Goal: Information Seeking & Learning: Learn about a topic

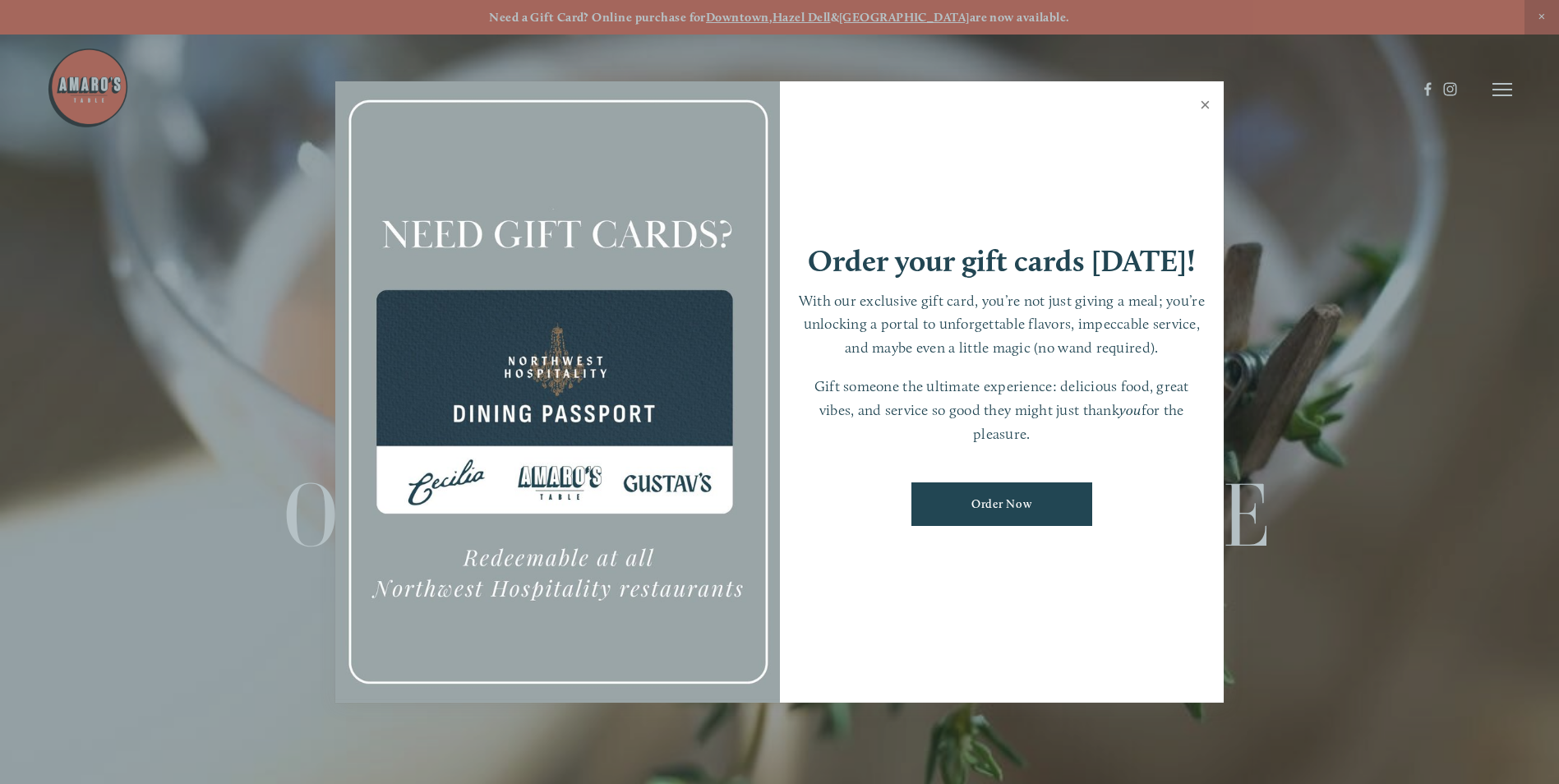
click at [1205, 100] on link "Close" at bounding box center [1204, 107] width 32 height 46
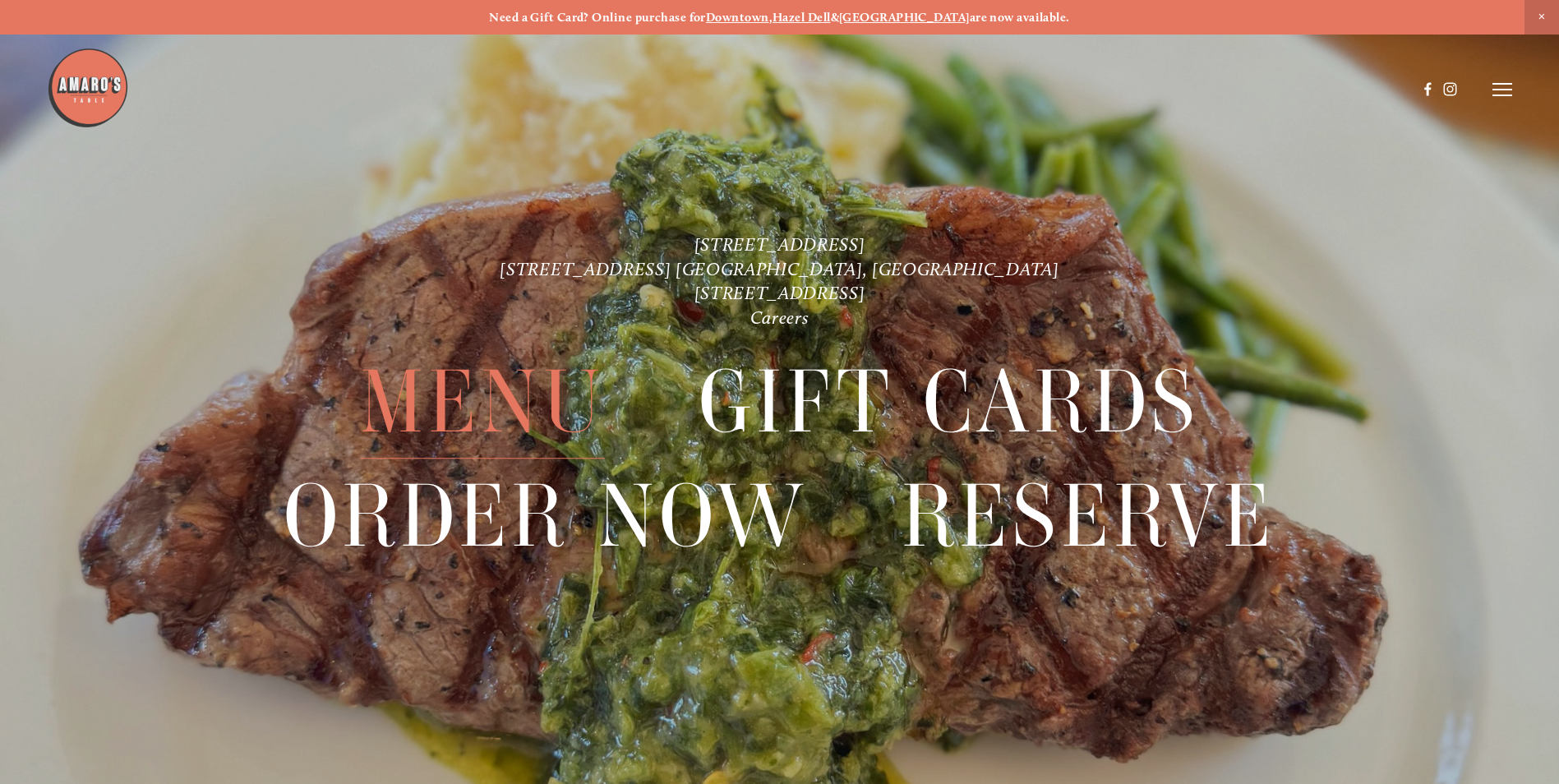
click at [547, 402] on span "Menu" at bounding box center [482, 402] width 245 height 113
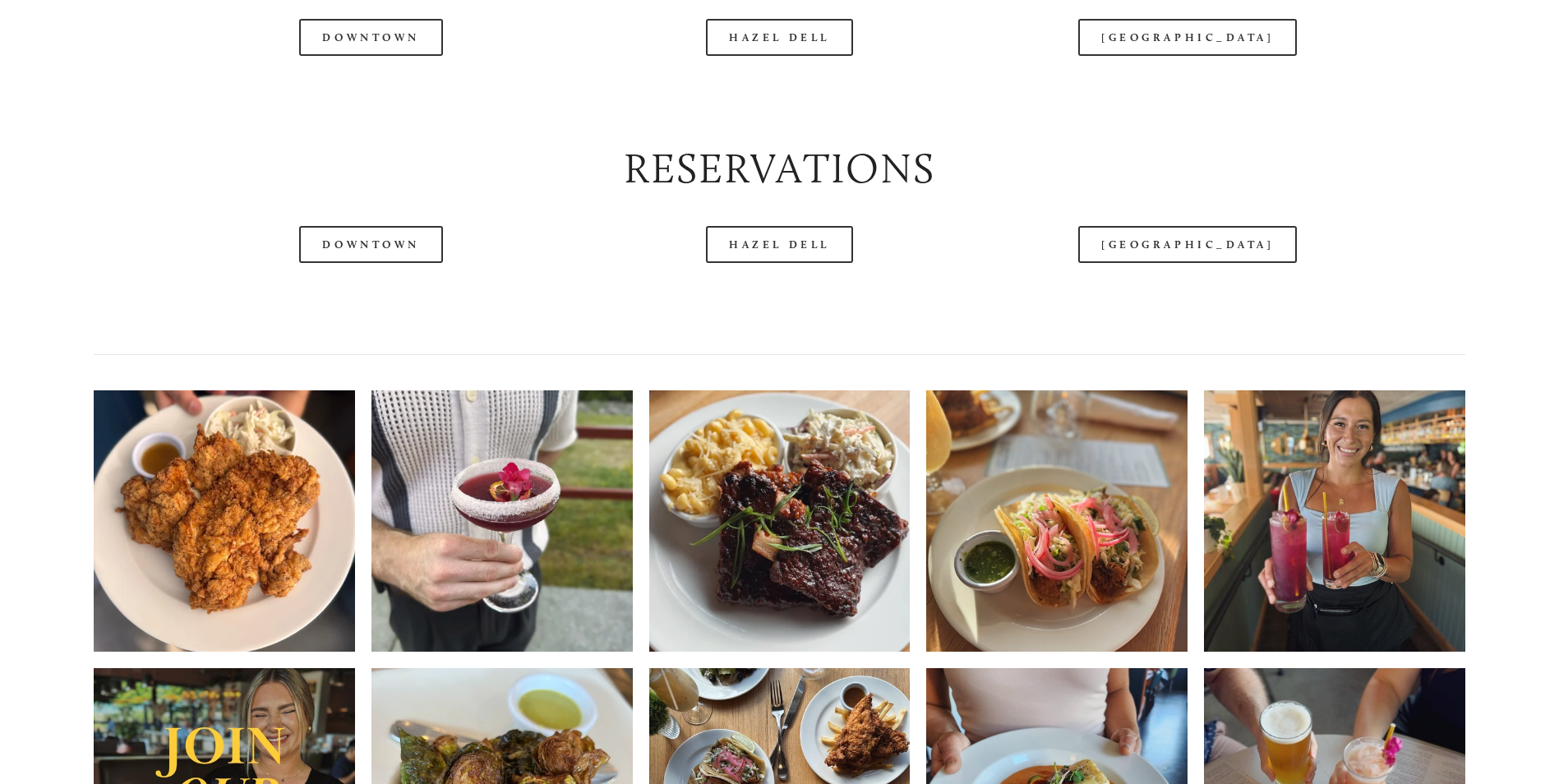
scroll to position [2382, 0]
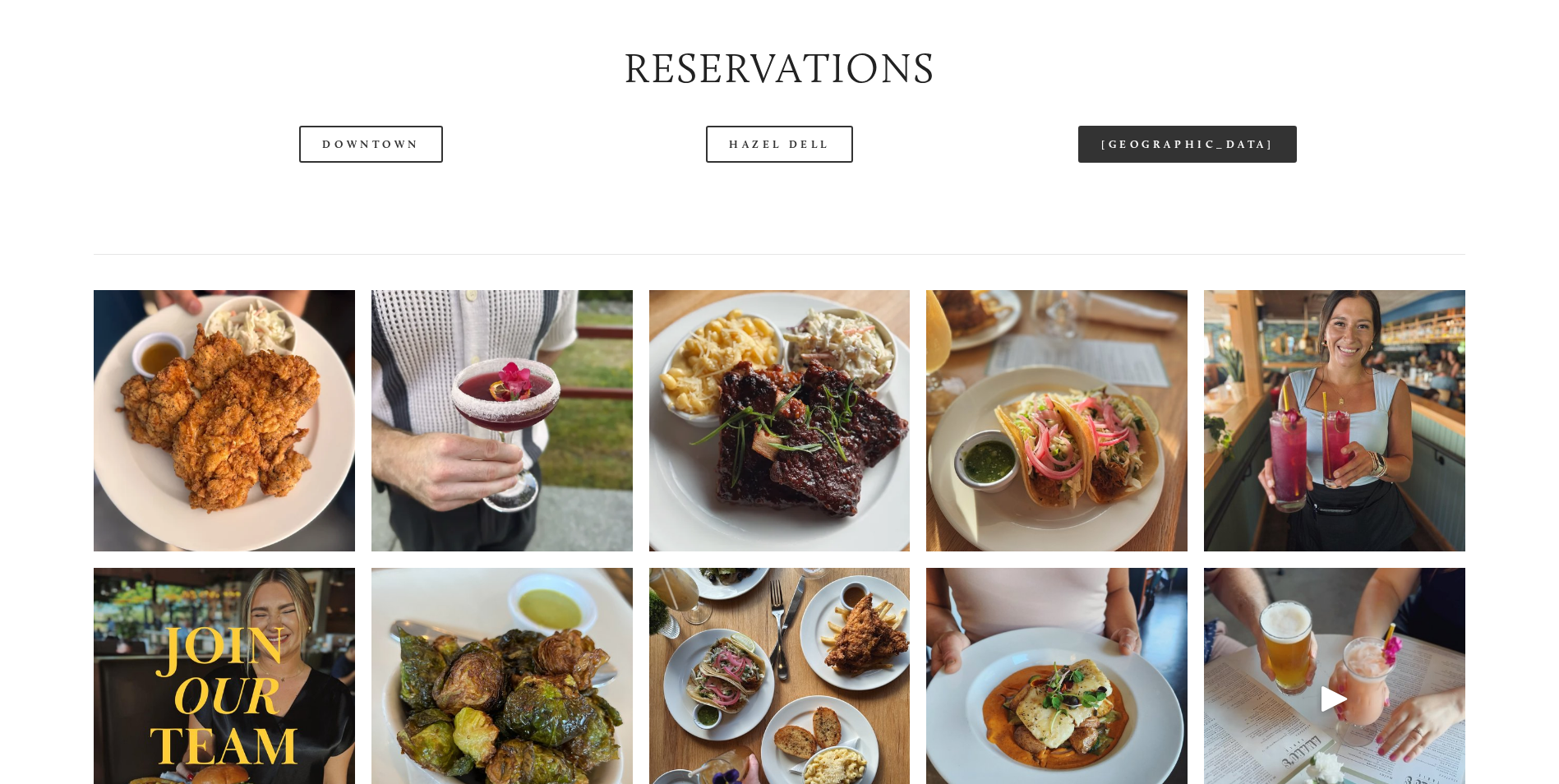
click at [1135, 162] on link "[GEOGRAPHIC_DATA]" at bounding box center [1187, 144] width 218 height 37
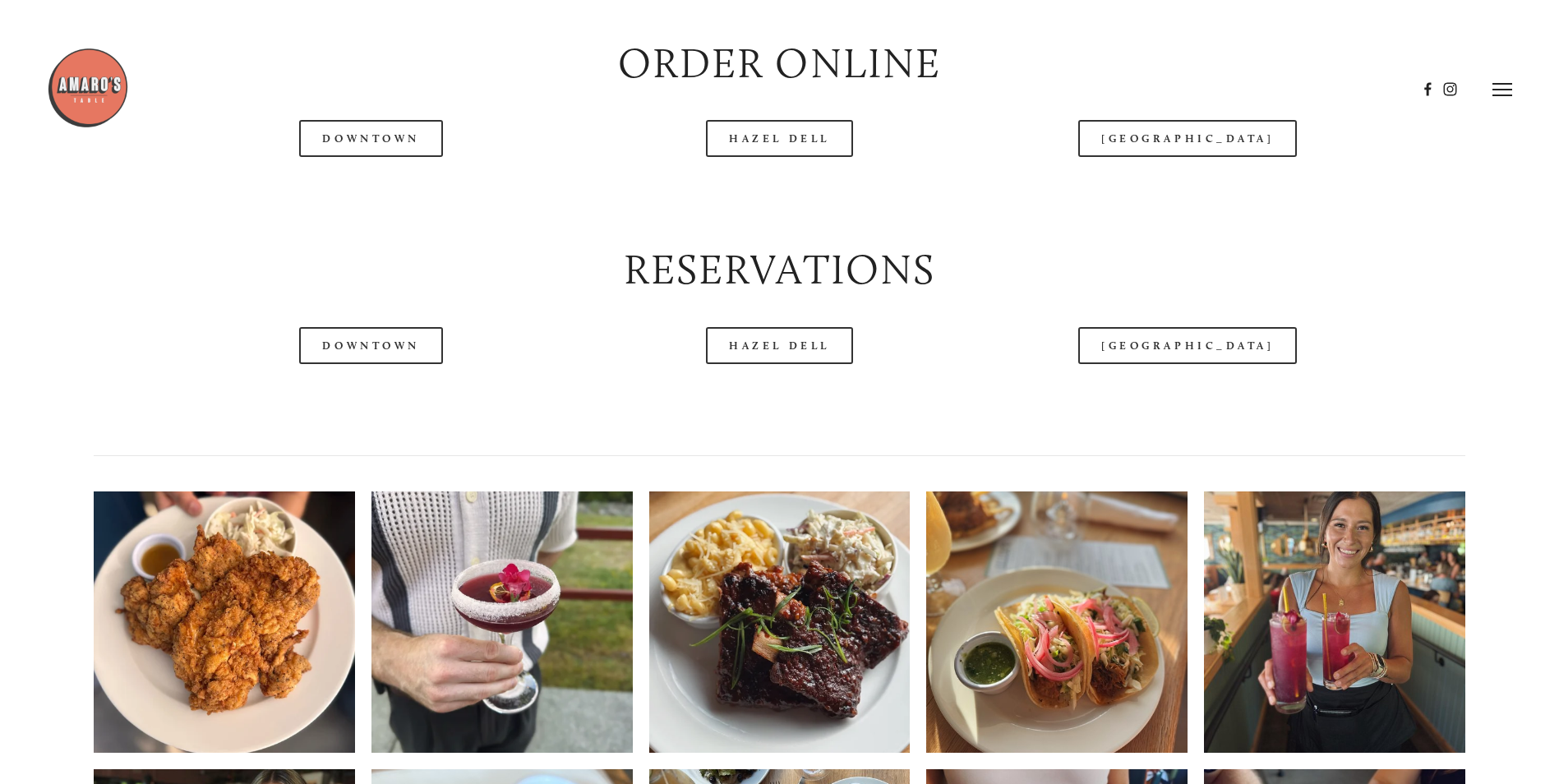
scroll to position [1971, 0]
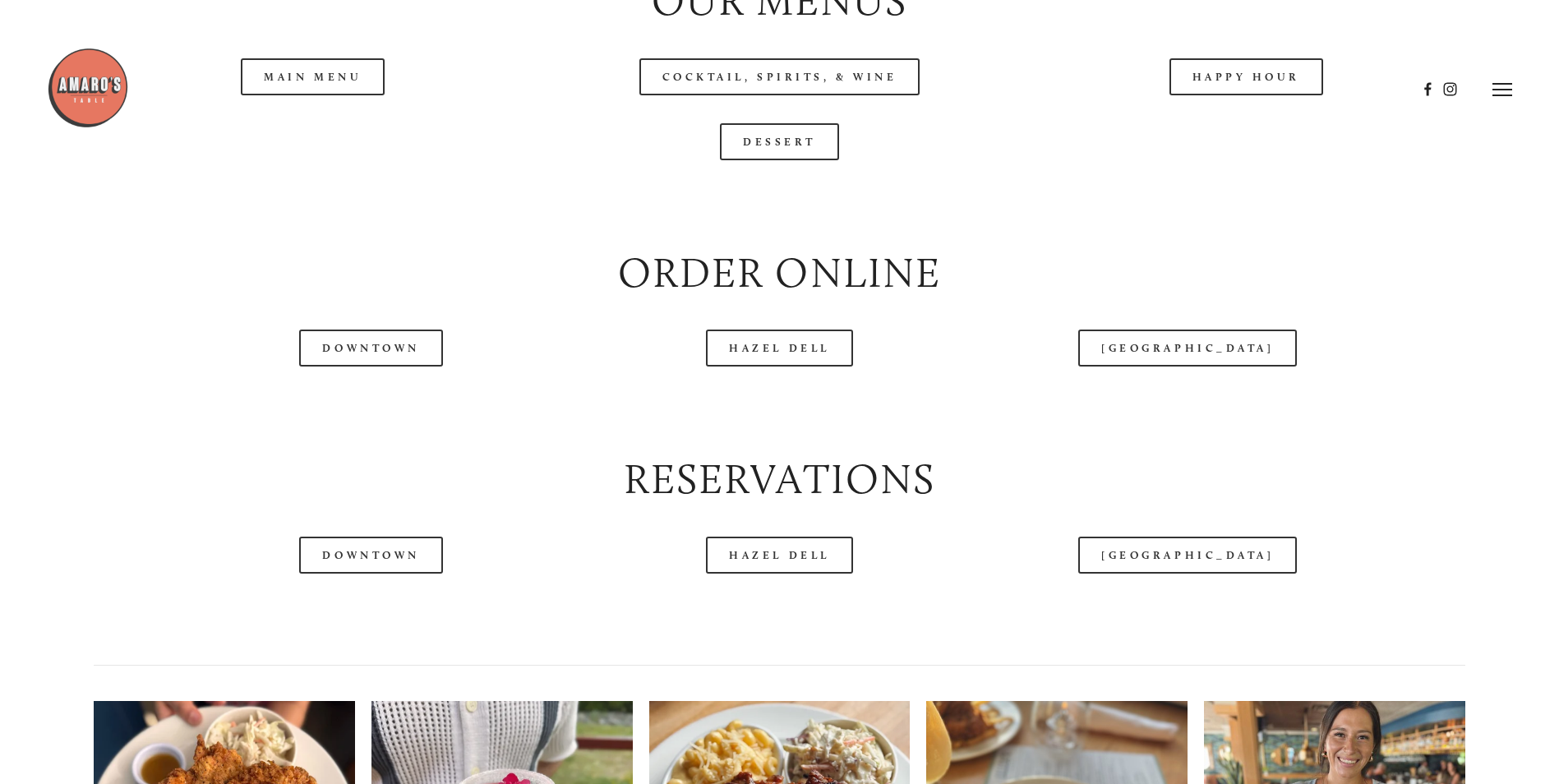
click at [314, 135] on header "Menu Order Now Visit Gallery 0" at bounding box center [779, 89] width 1465 height 179
click at [356, 139] on header "Menu Order Now Visit Gallery 0" at bounding box center [779, 89] width 1465 height 179
click at [326, 119] on div at bounding box center [732, 90] width 1369 height 86
click at [291, 128] on div at bounding box center [732, 90] width 1369 height 86
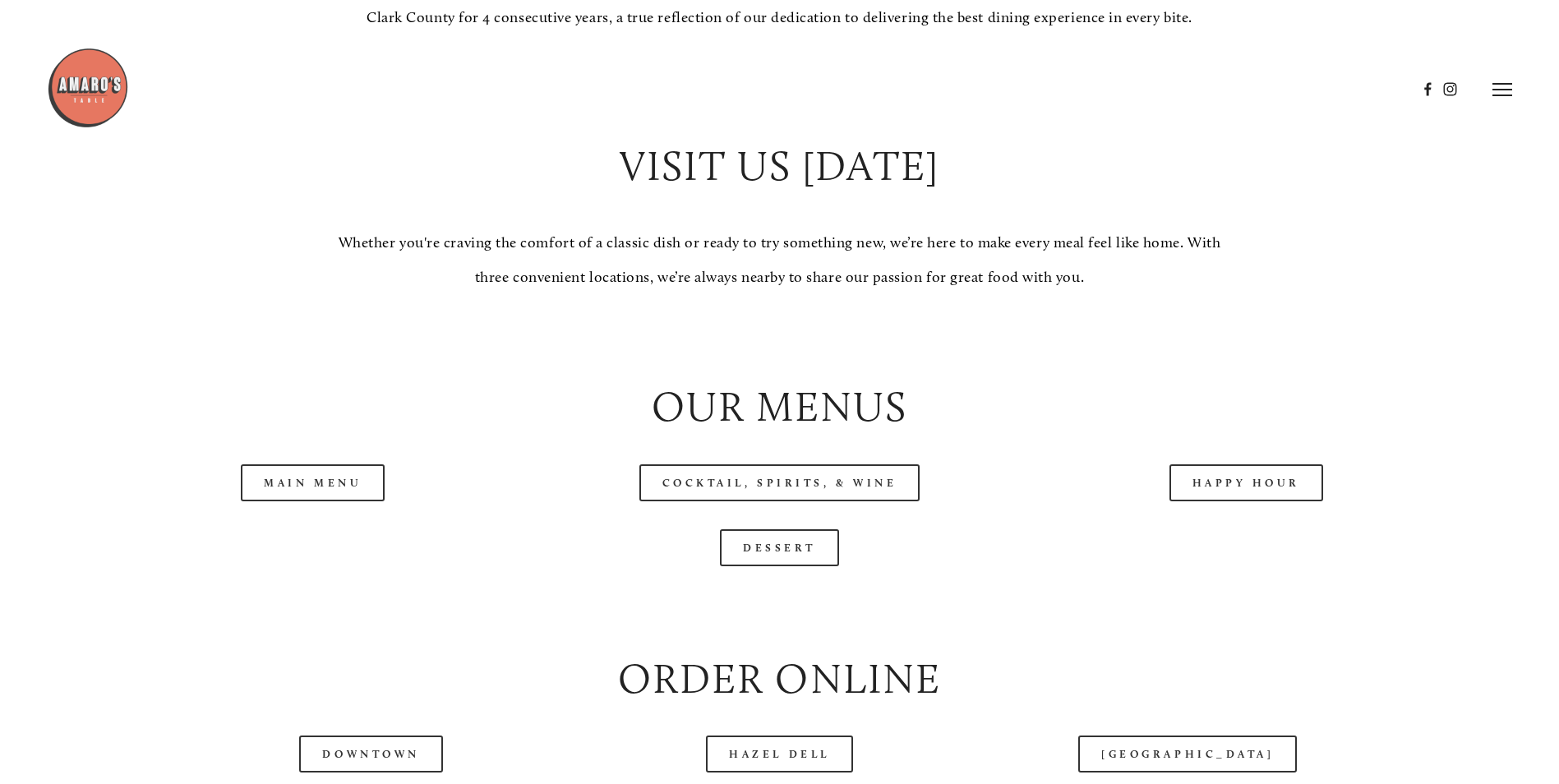
scroll to position [1807, 0]
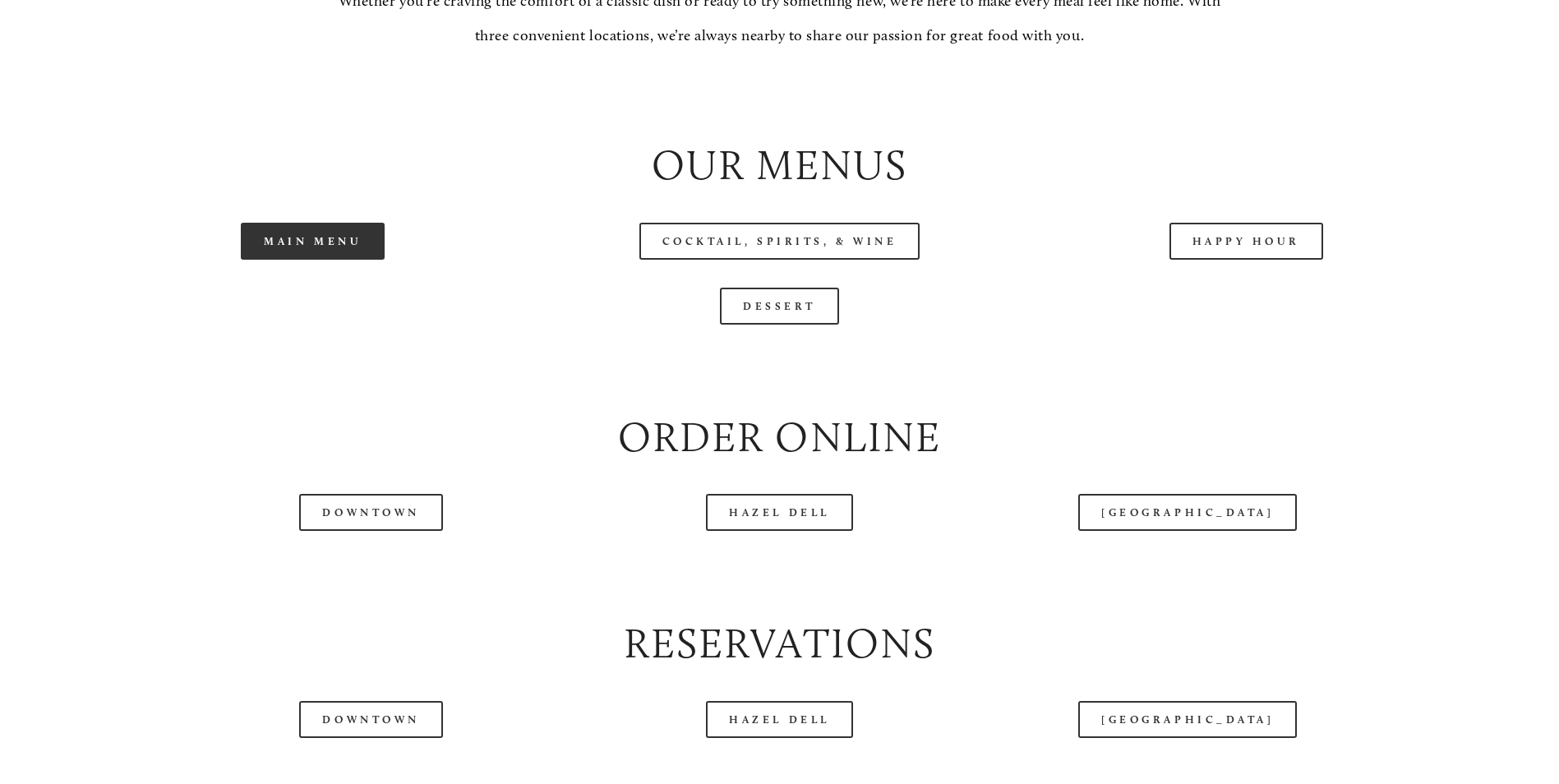
click at [293, 259] on link "Main Menu" at bounding box center [313, 241] width 144 height 37
